Goal: Register for event/course

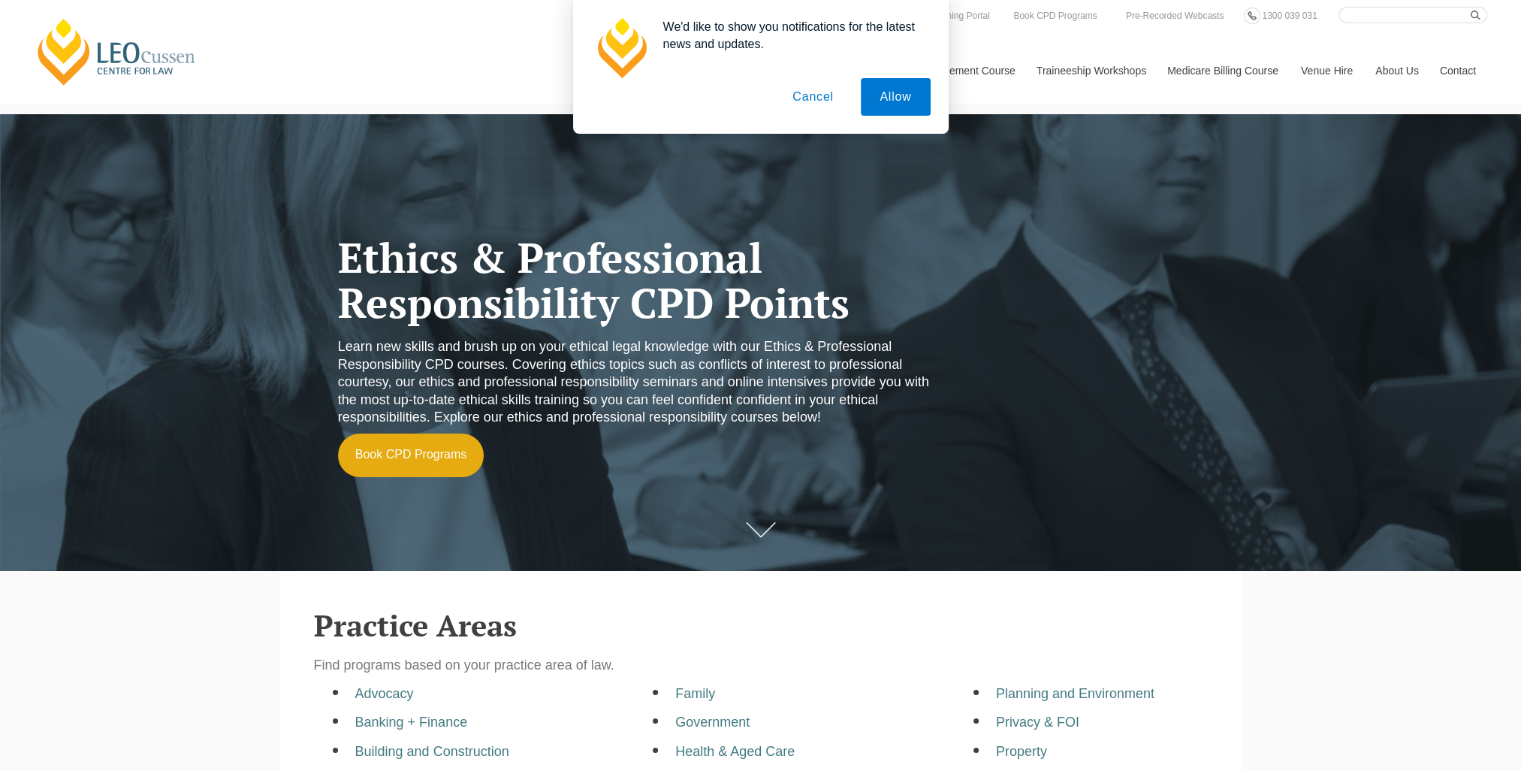
click at [800, 100] on button "Cancel" at bounding box center [813, 97] width 79 height 38
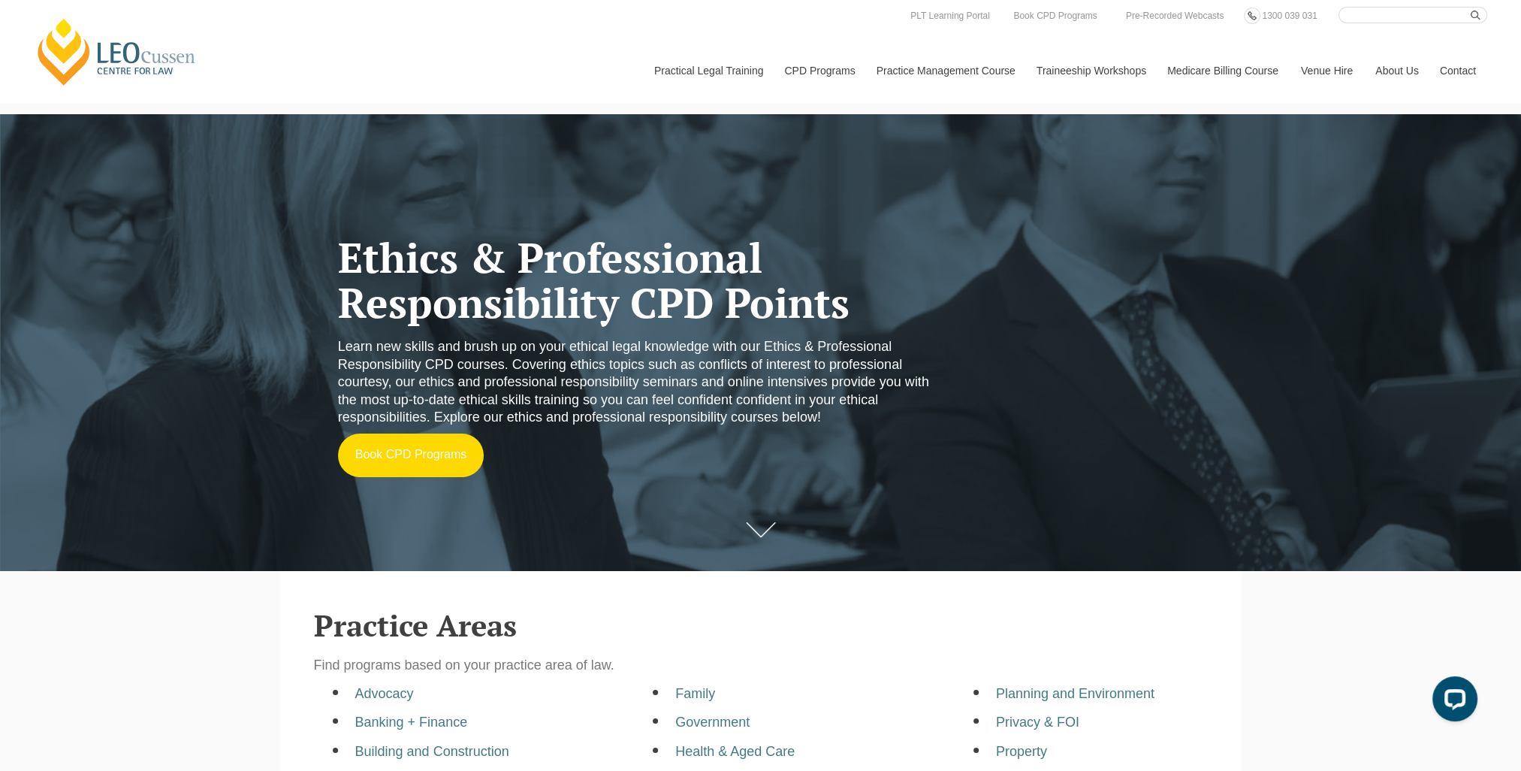
click at [450, 459] on link "Book CPD Programs" at bounding box center [411, 455] width 146 height 44
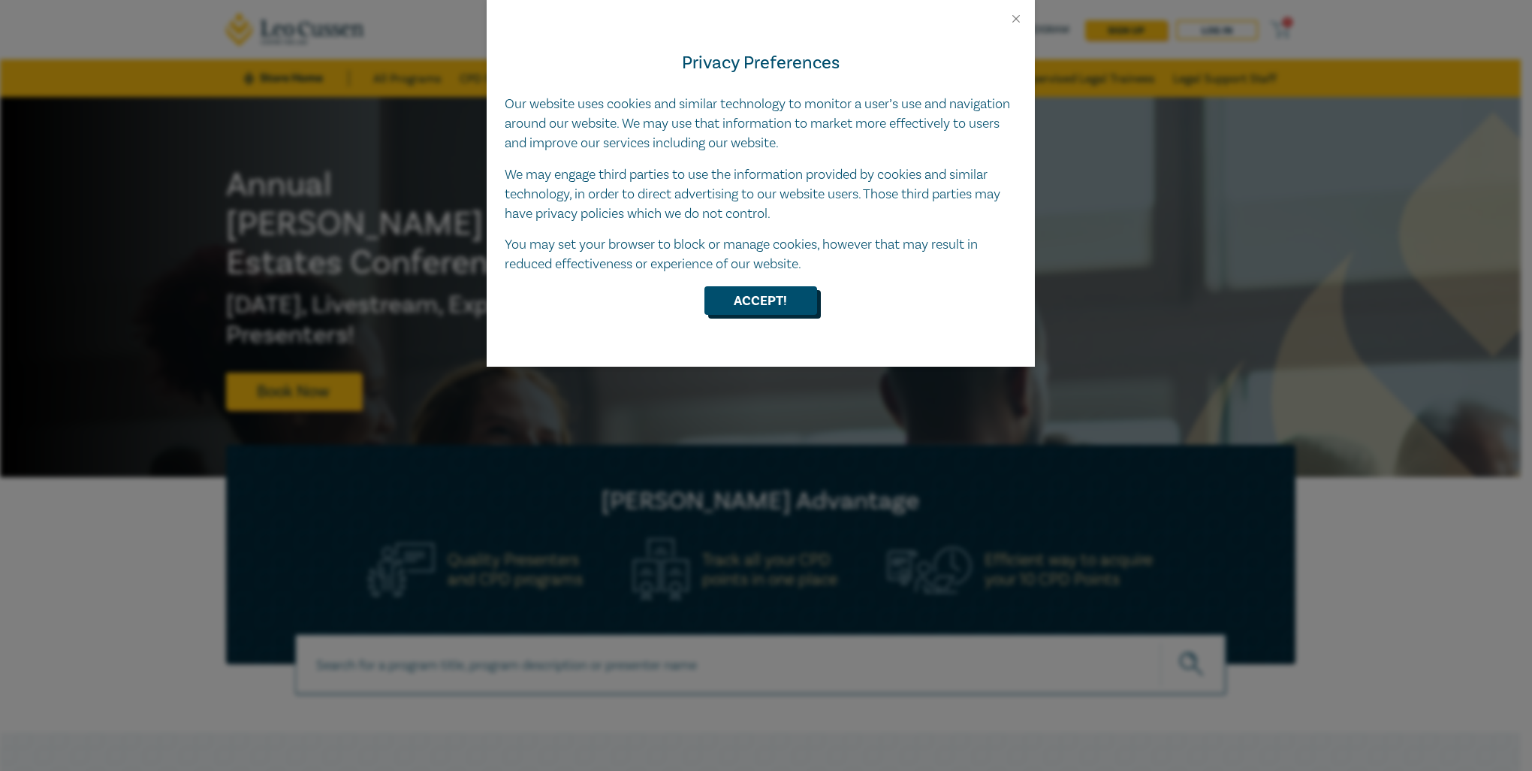
click at [777, 300] on button "Accept!" at bounding box center [760, 300] width 113 height 29
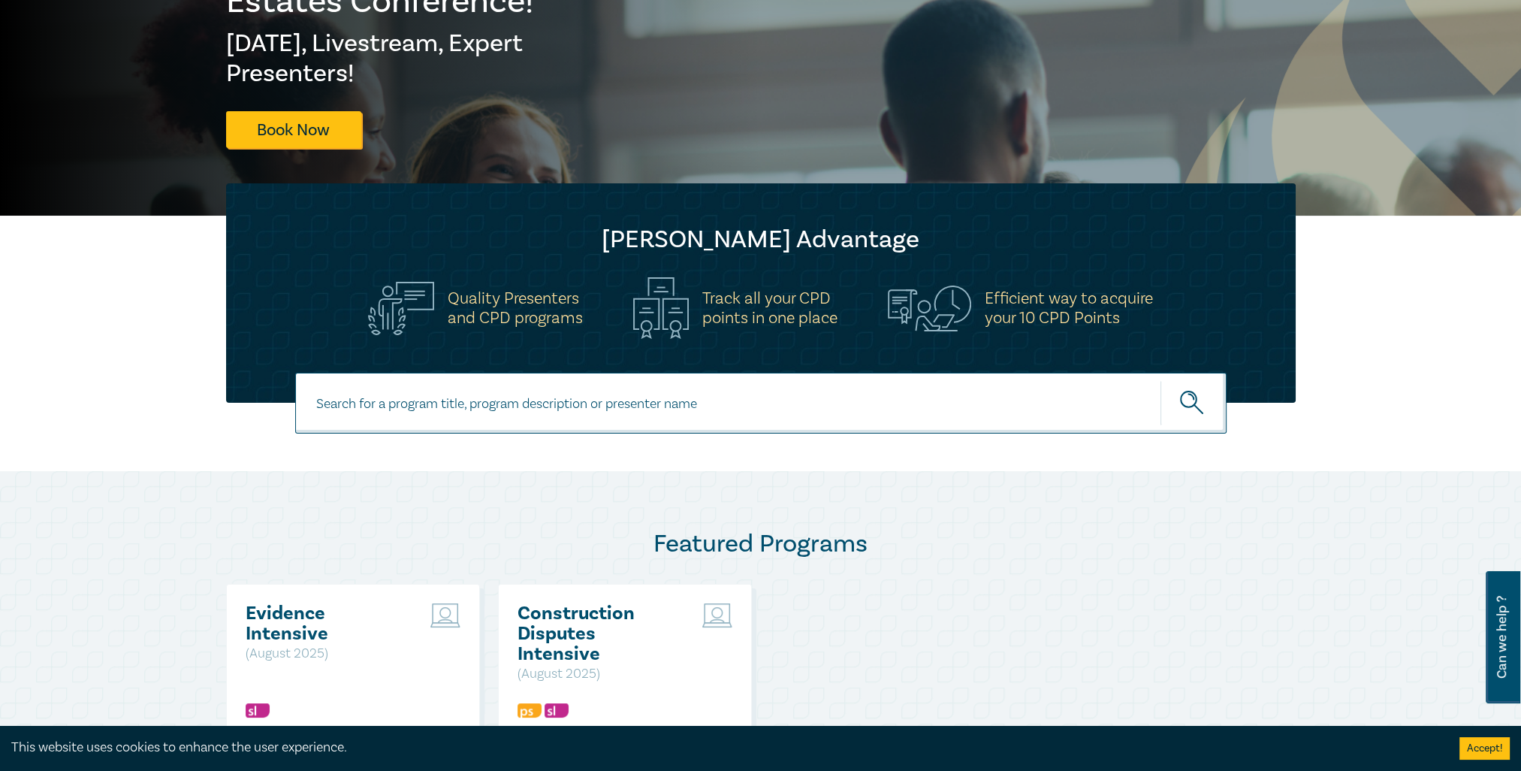
scroll to position [225, 0]
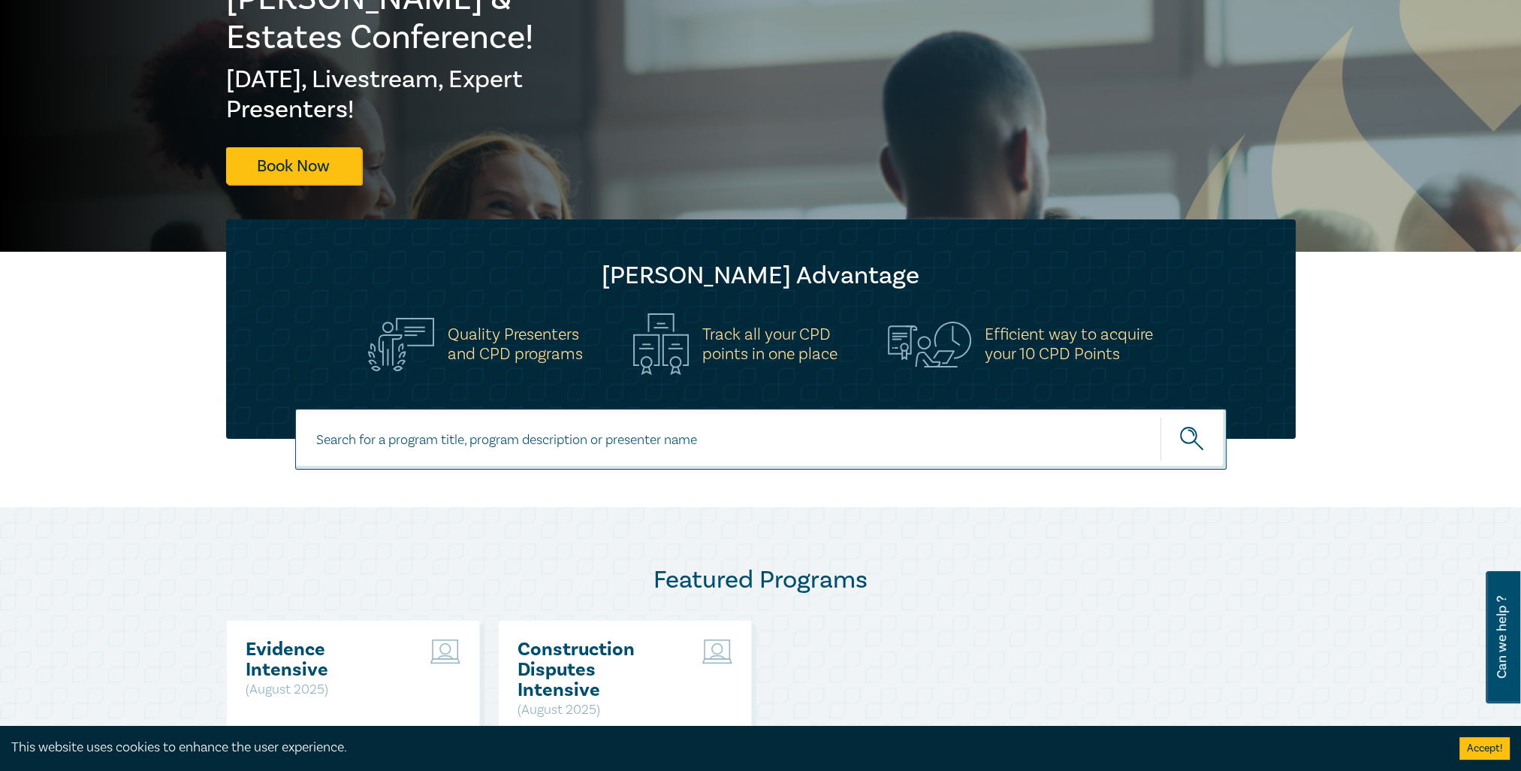
click at [784, 436] on input at bounding box center [760, 439] width 931 height 61
type input "ethic"
click at [1160, 416] on button "submit" at bounding box center [1193, 439] width 66 height 46
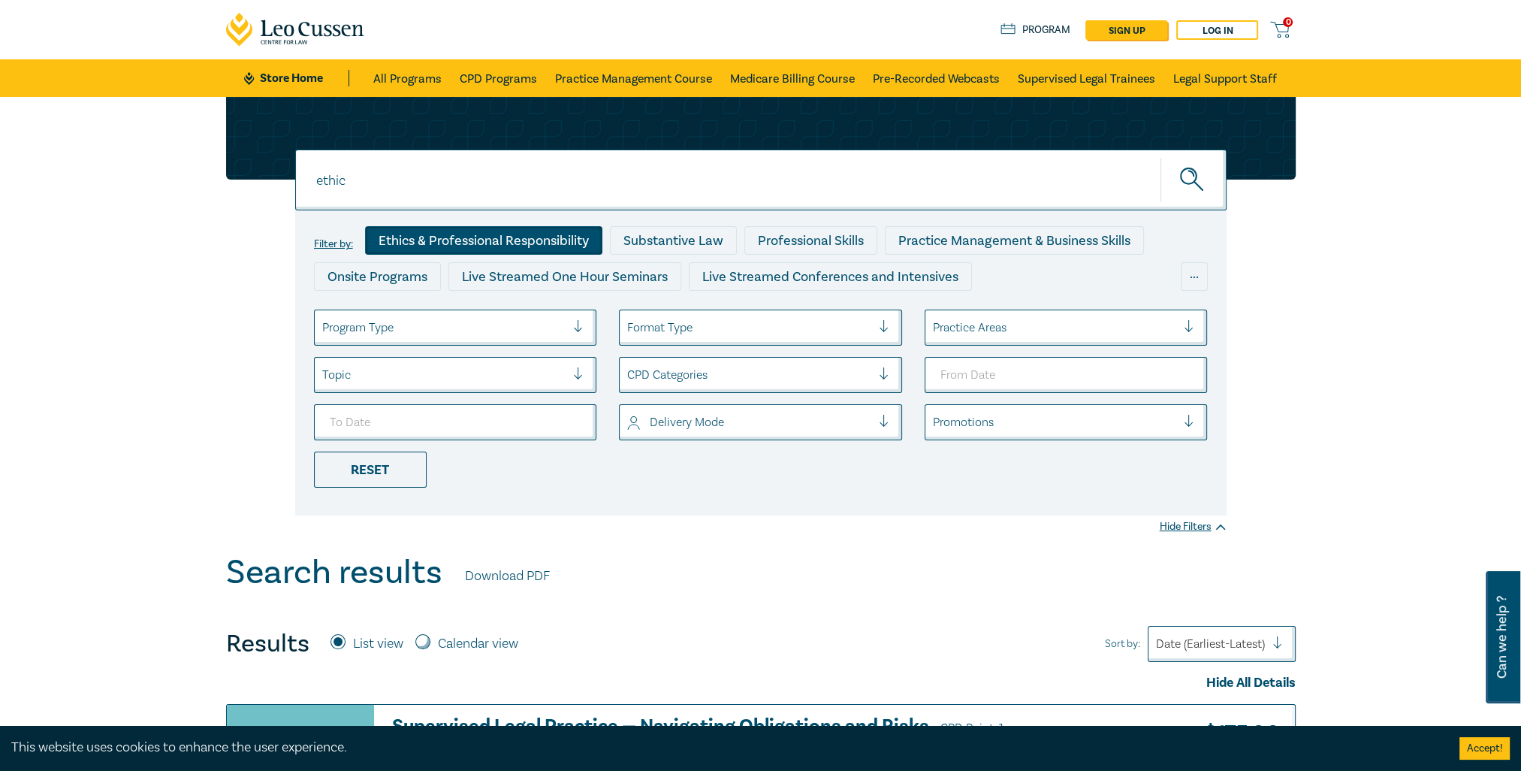
click at [535, 235] on div "Ethics & Professional Responsibility" at bounding box center [483, 240] width 237 height 29
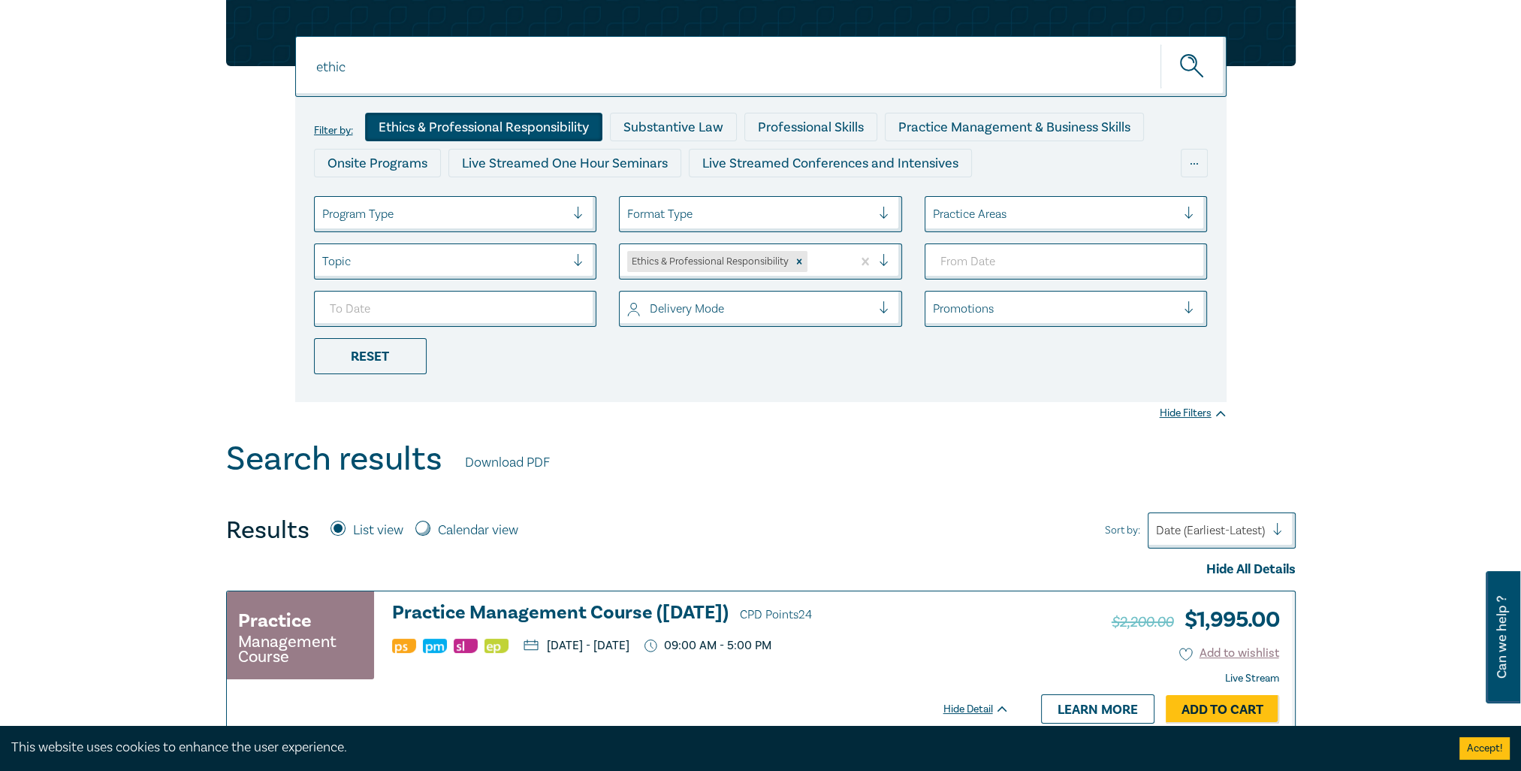
scroll to position [150, 0]
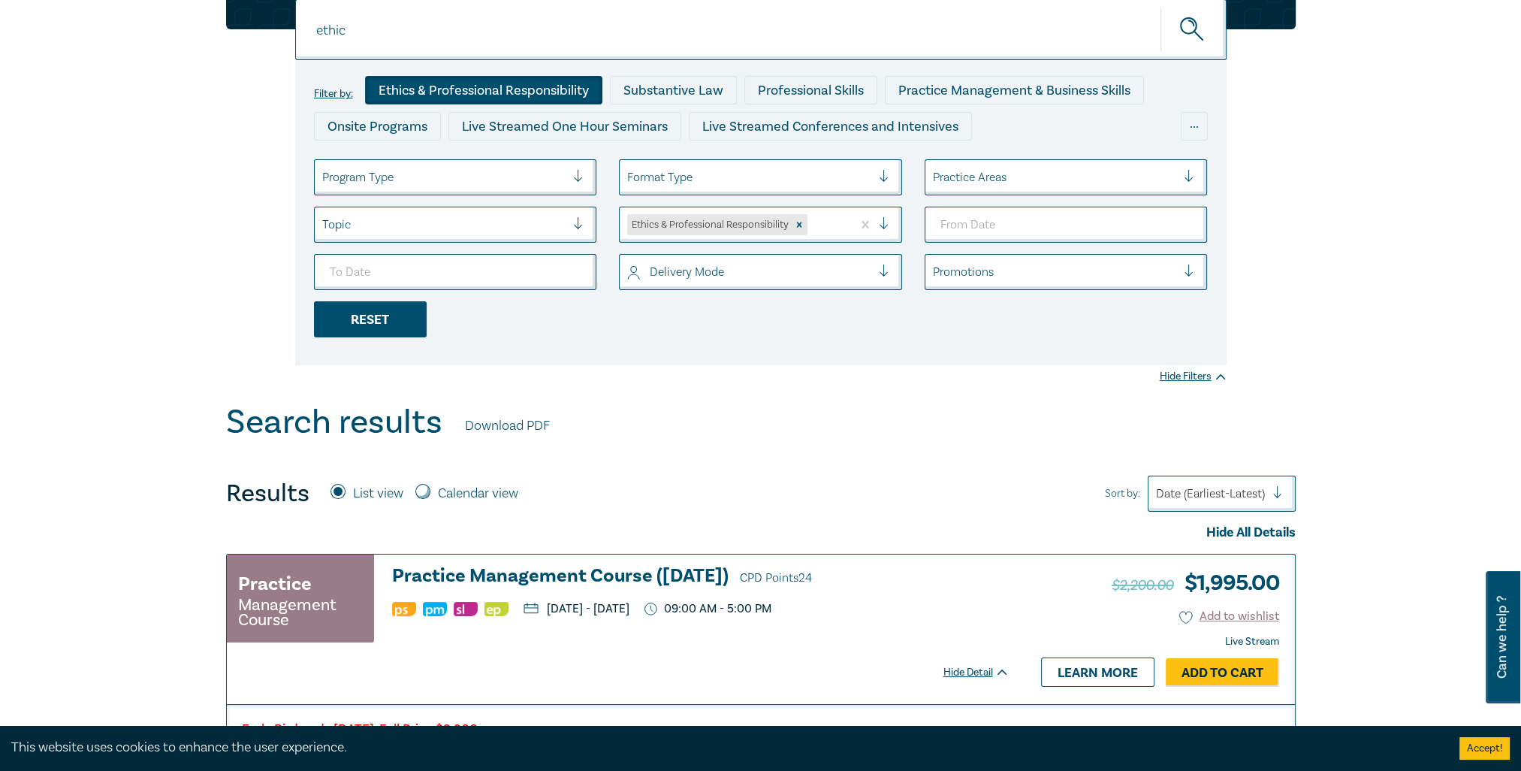
click at [403, 326] on div "Reset" at bounding box center [370, 319] width 113 height 36
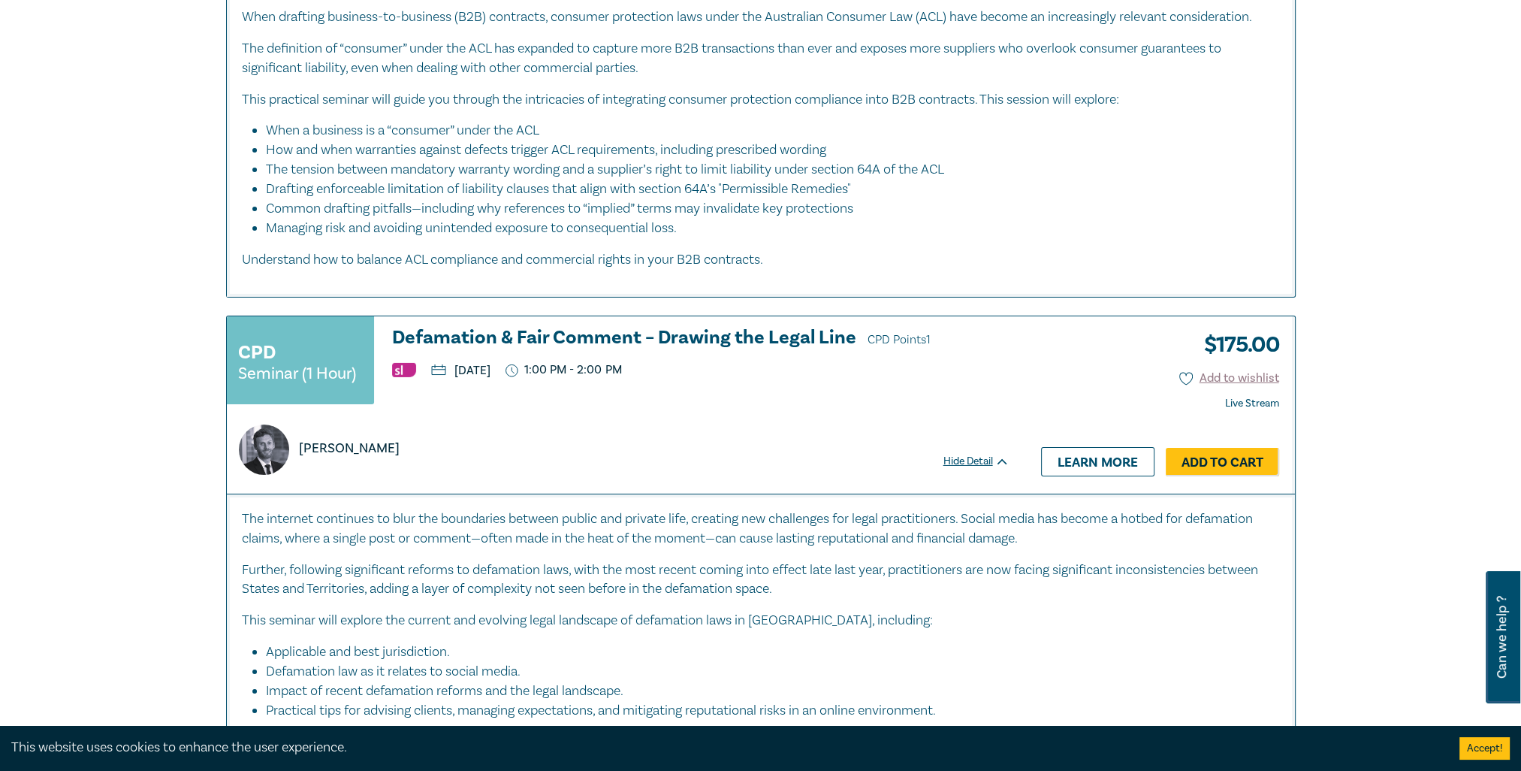
scroll to position [7215, 0]
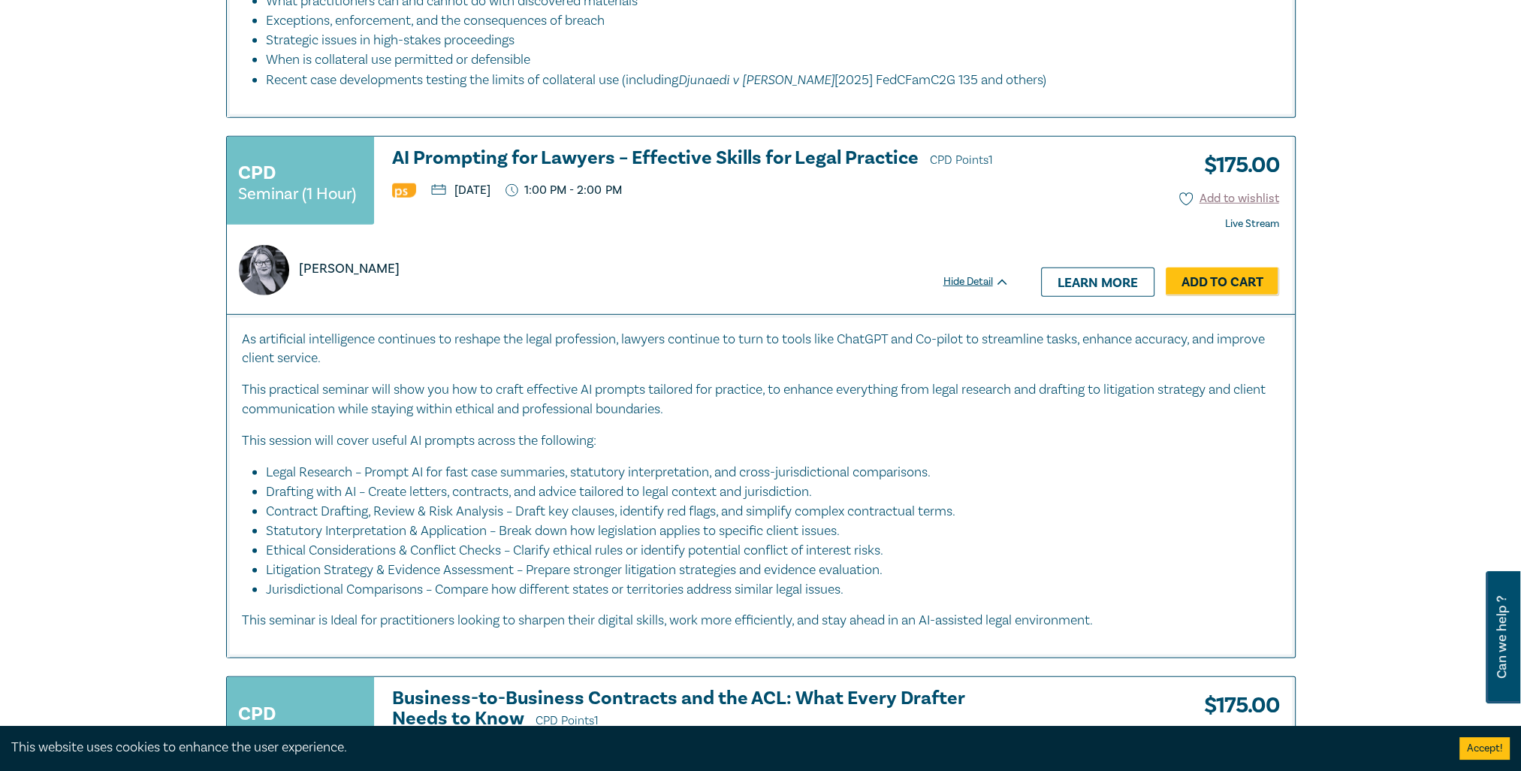
scroll to position [0, 0]
